Goal: Information Seeking & Learning: Find specific fact

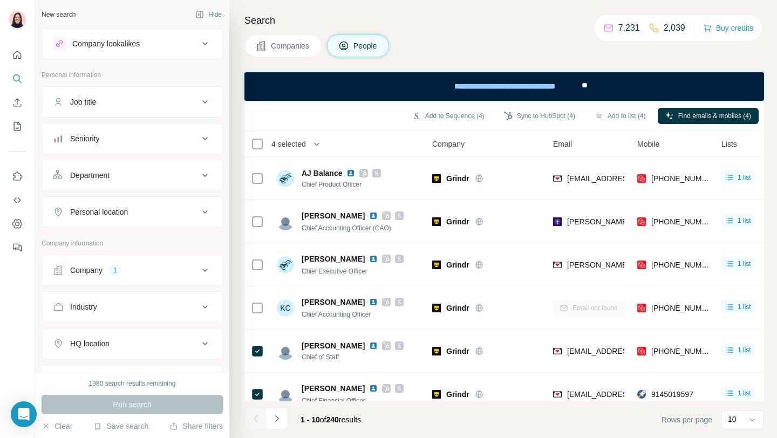
scroll to position [152, 0]
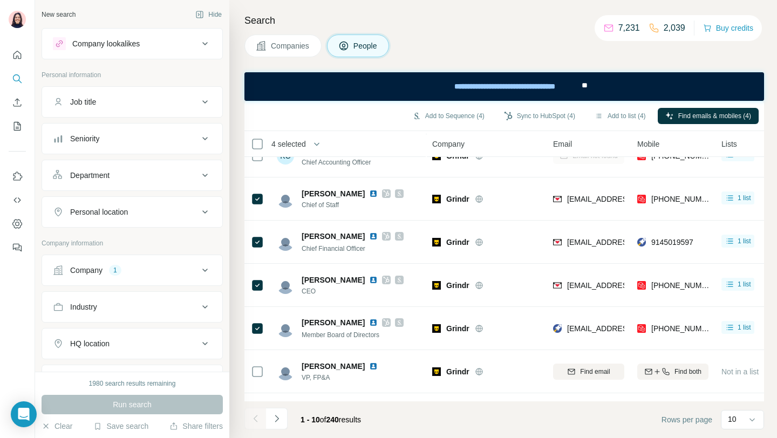
click at [116, 44] on div "Company lookalikes" at bounding box center [105, 43] width 67 height 11
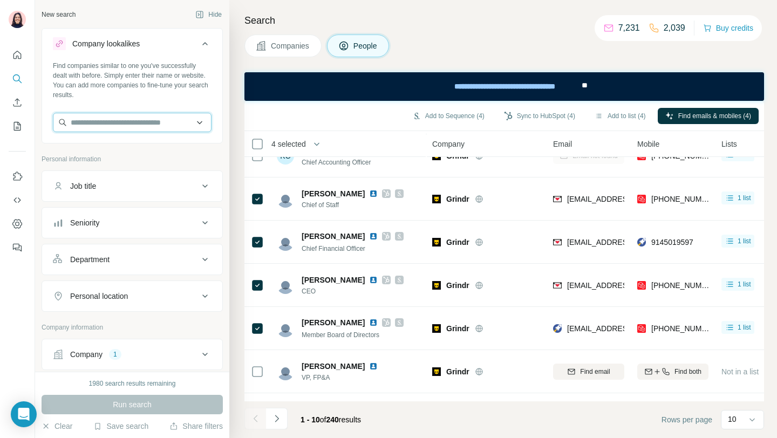
click at [112, 121] on input "text" at bounding box center [132, 122] width 159 height 19
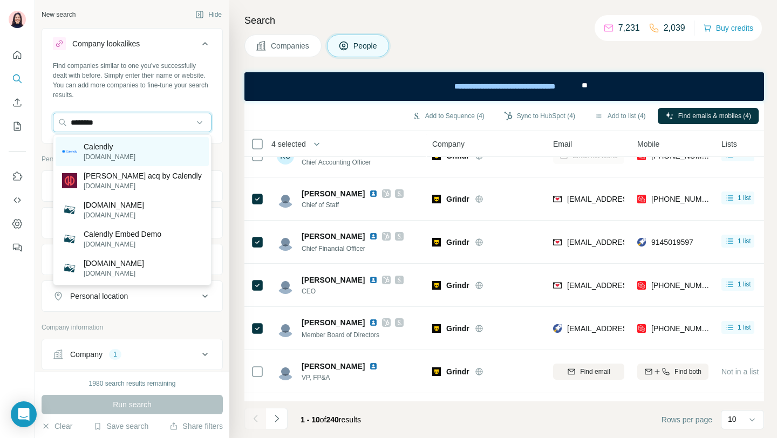
type input "********"
click at [119, 157] on p "[DOMAIN_NAME]" at bounding box center [110, 157] width 52 height 10
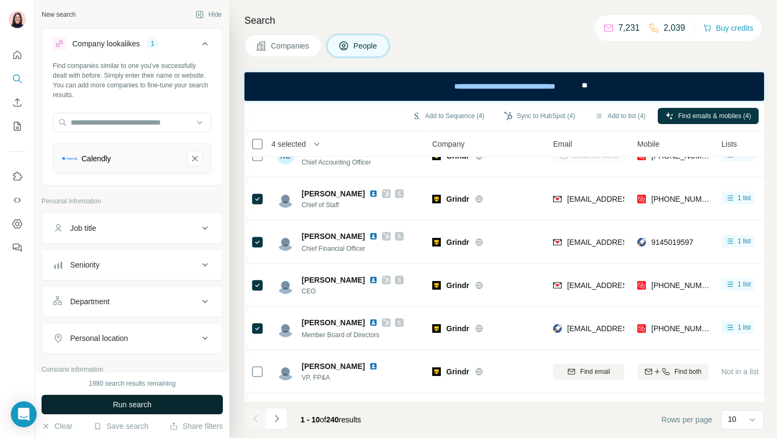
click at [124, 395] on button "Run search" at bounding box center [132, 404] width 181 height 19
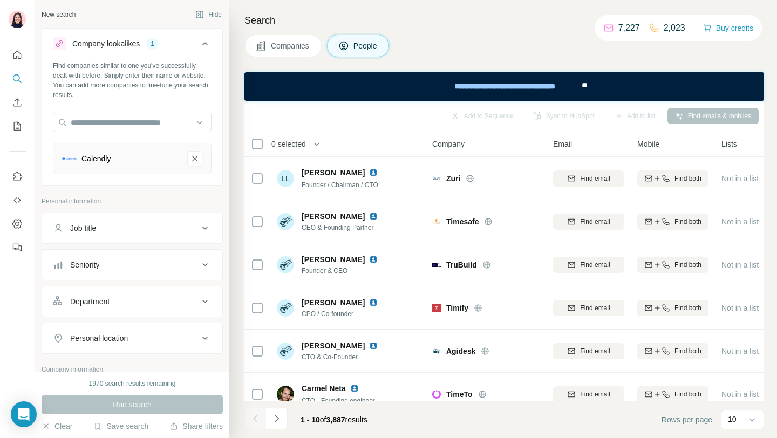
click at [293, 60] on div "Search Companies People Add to Sequence Sync to HubSpot Add to list Find emails…" at bounding box center [502, 219] width 547 height 438
click at [292, 52] on button "Companies" at bounding box center [282, 46] width 77 height 23
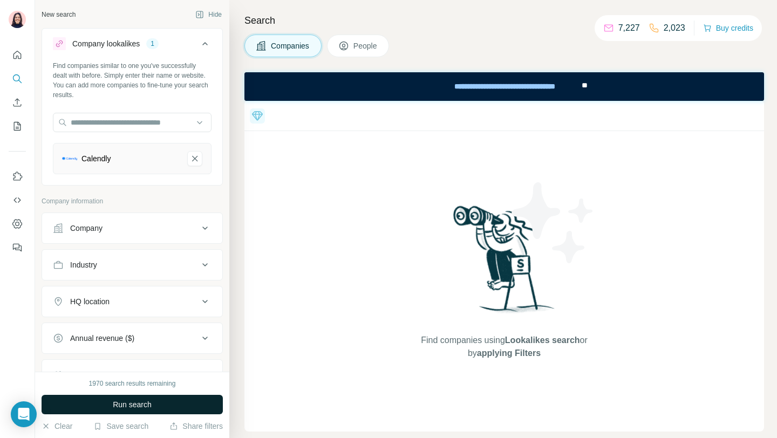
click at [135, 405] on span "Run search" at bounding box center [132, 404] width 39 height 11
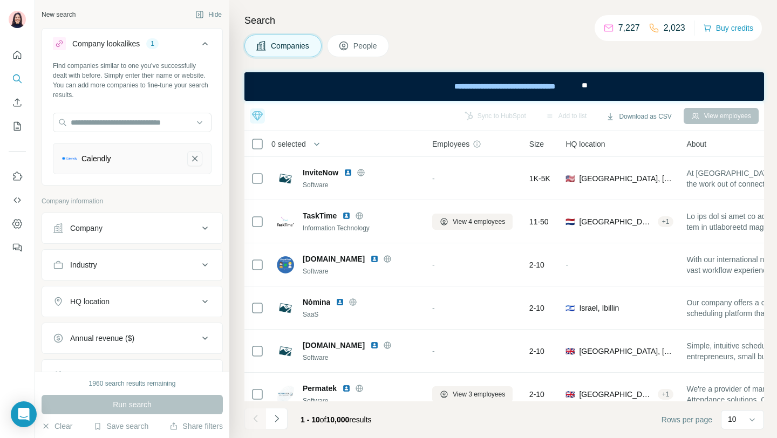
click at [191, 159] on icon "Calendly-remove-button" at bounding box center [195, 158] width 10 height 11
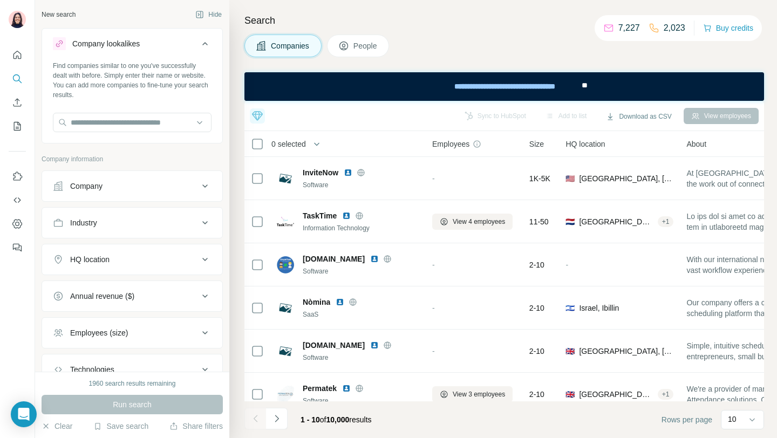
scroll to position [80, 0]
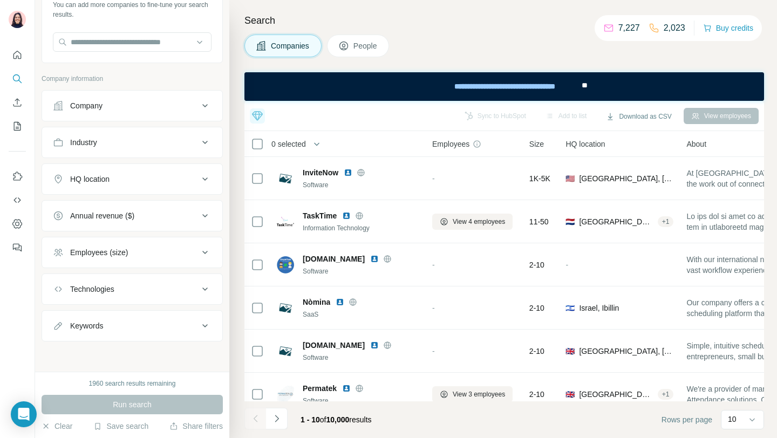
click at [111, 105] on div "Company" at bounding box center [126, 105] width 146 height 11
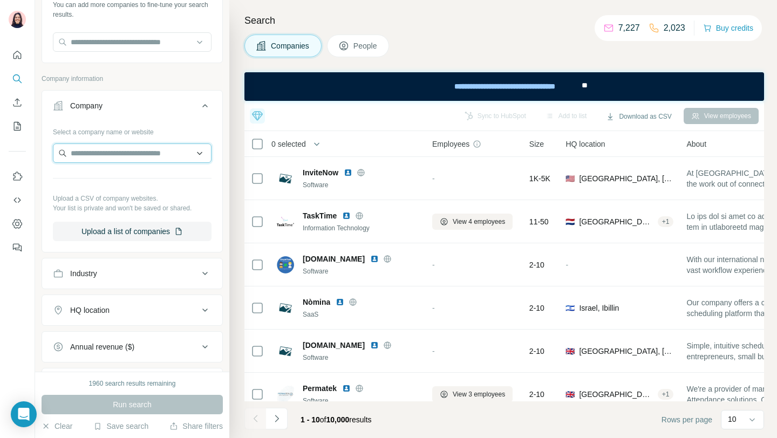
click at [105, 160] on input "text" at bounding box center [132, 152] width 159 height 19
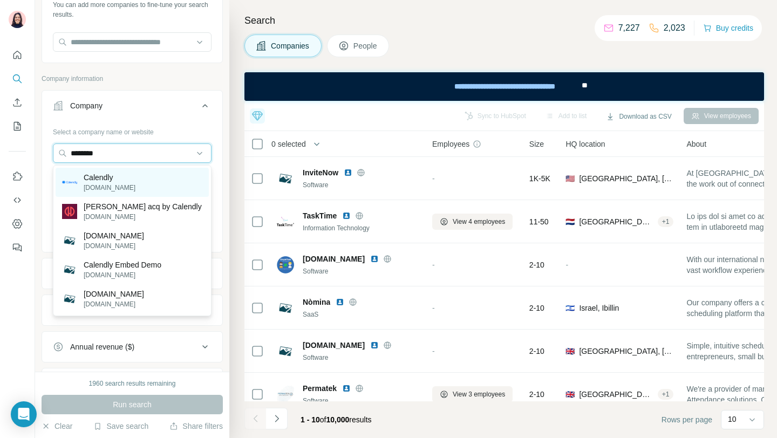
type input "********"
click at [93, 181] on p "Calendly" at bounding box center [110, 177] width 52 height 11
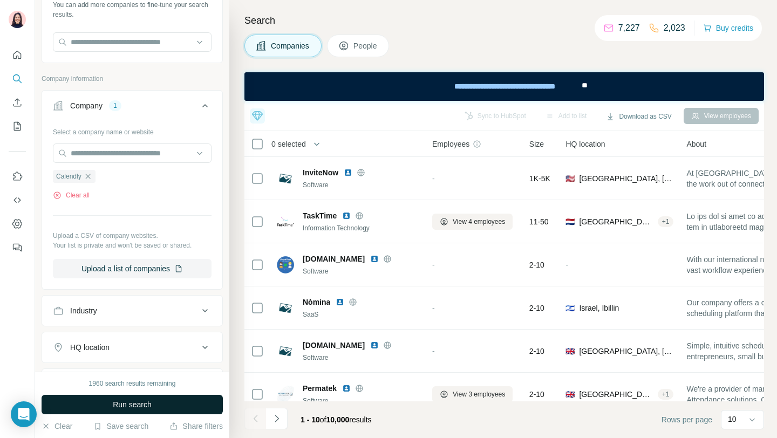
click at [100, 403] on button "Run search" at bounding box center [132, 404] width 181 height 19
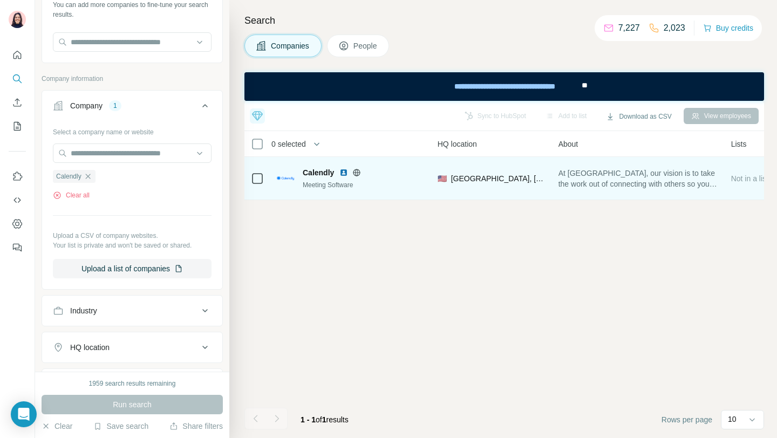
scroll to position [0, 188]
click at [585, 182] on span "At [GEOGRAPHIC_DATA], our vision is to take the work out of connecting with oth…" at bounding box center [583, 179] width 160 height 22
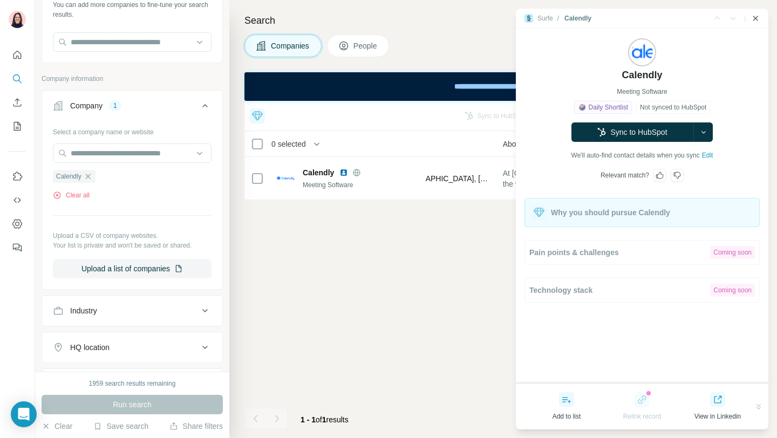
click at [756, 17] on icon "Close side panel" at bounding box center [755, 18] width 5 height 5
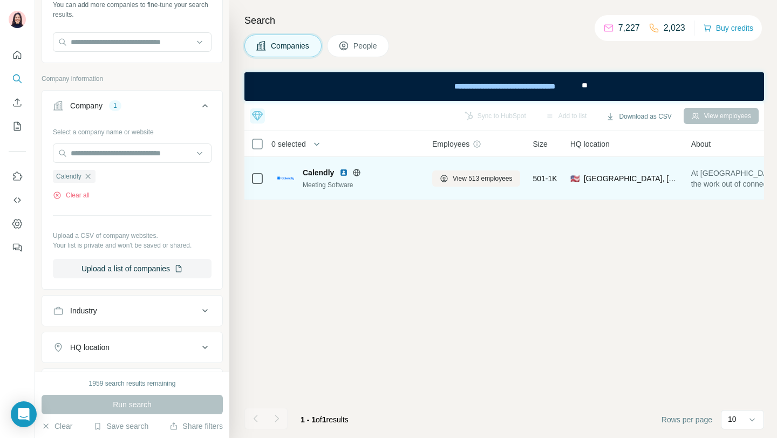
scroll to position [0, 211]
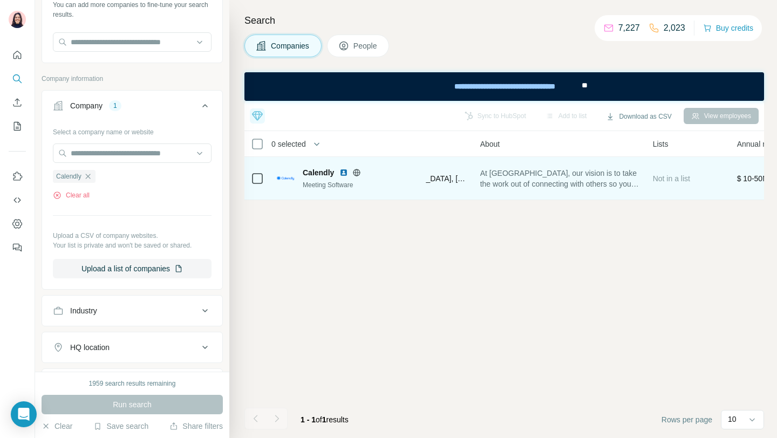
click at [546, 180] on span "At [GEOGRAPHIC_DATA], our vision is to take the work out of connecting with oth…" at bounding box center [560, 179] width 160 height 22
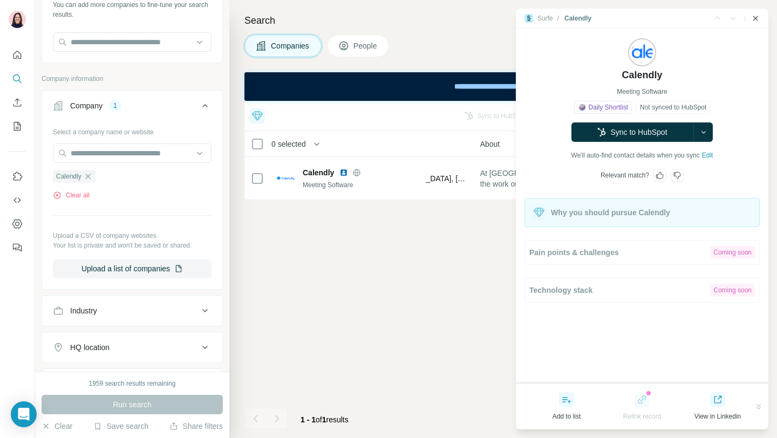
click at [757, 19] on icon "Close side panel" at bounding box center [755, 18] width 9 height 9
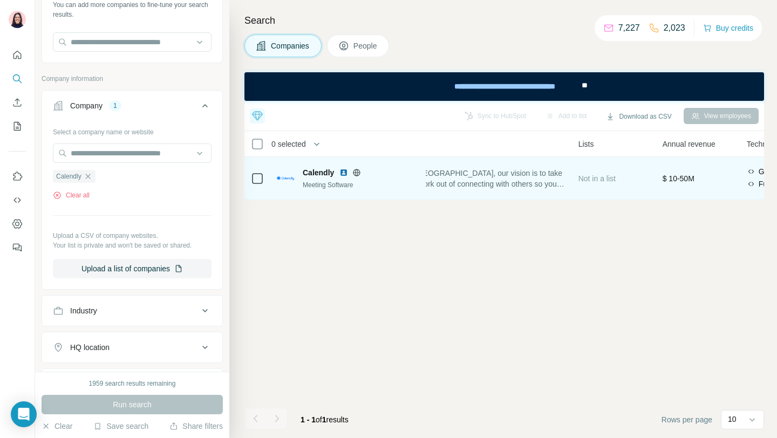
scroll to position [0, 177]
click at [573, 175] on span "At [GEOGRAPHIC_DATA], our vision is to take the work out of connecting with oth…" at bounding box center [594, 179] width 160 height 22
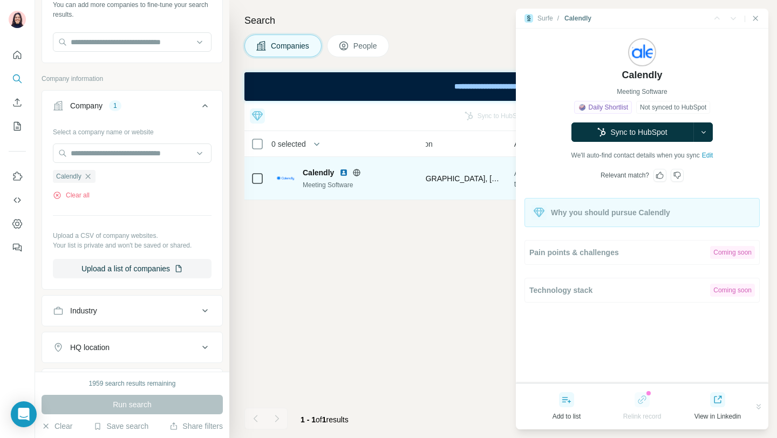
click at [573, 175] on span "At [GEOGRAPHIC_DATA], our vision is to take the work out of connecting with oth…" at bounding box center [594, 179] width 160 height 22
click at [573, 175] on div "Calendly Meeting Software Daily Shortlist Not synced to HubSpot Sync to HubSpot…" at bounding box center [642, 107] width 168 height 156
click at [484, 179] on span "[GEOGRAPHIC_DATA], [US_STATE]" at bounding box center [454, 178] width 94 height 11
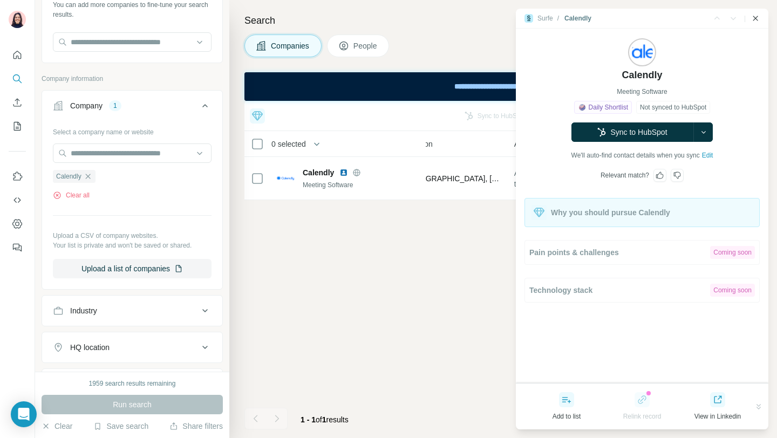
click at [752, 19] on icon "Close side panel" at bounding box center [755, 18] width 9 height 9
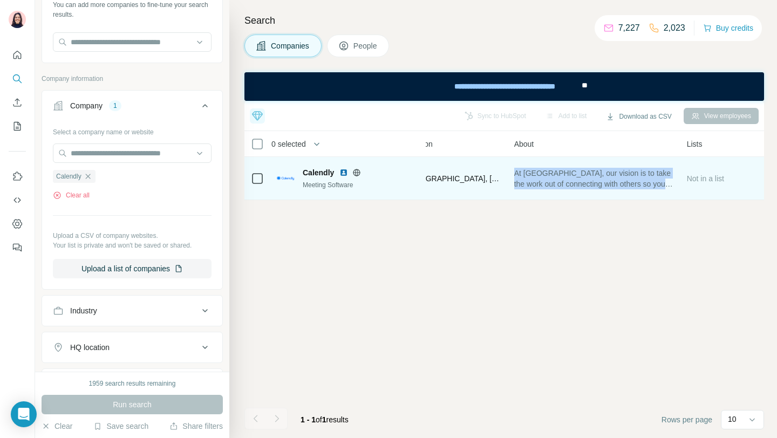
drag, startPoint x: 518, startPoint y: 171, endPoint x: 649, endPoint y: 194, distance: 133.1
click at [649, 194] on td "At [GEOGRAPHIC_DATA], our vision is to take the work out of connecting with oth…" at bounding box center [594, 178] width 173 height 43
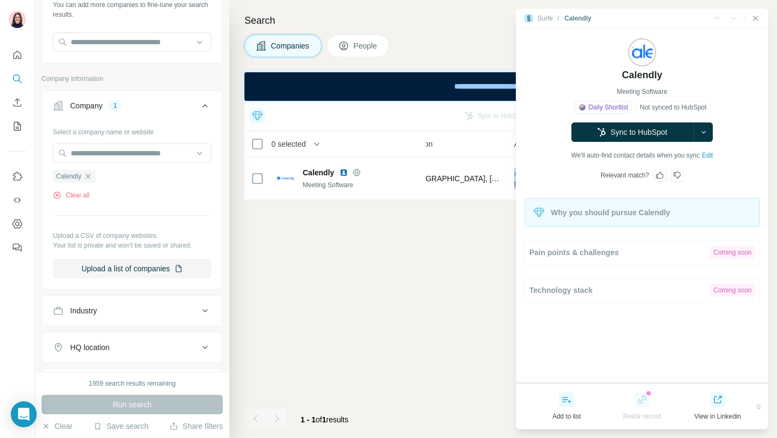
copy span "At [GEOGRAPHIC_DATA], our vision is to take the work out of connecting with oth…"
